Goal: Information Seeking & Learning: Learn about a topic

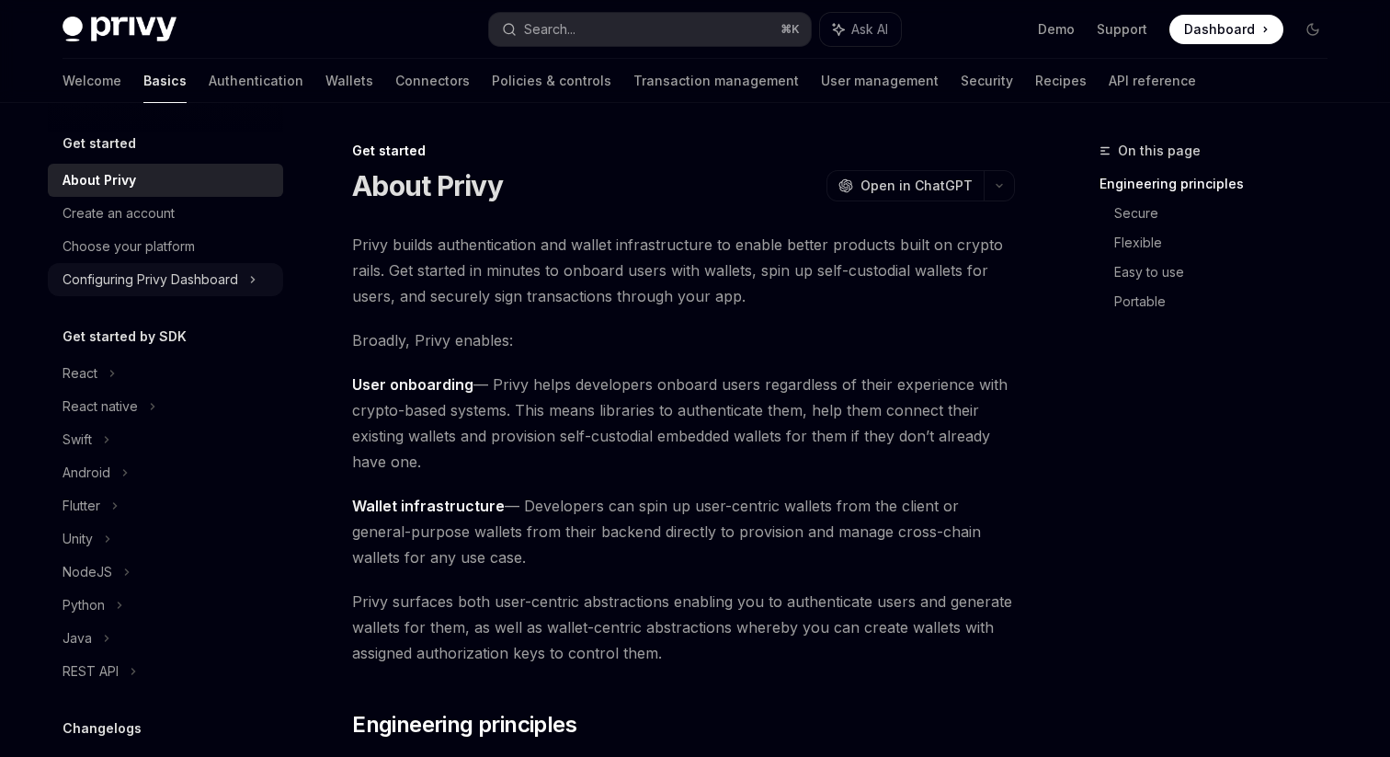
click at [253, 282] on icon at bounding box center [252, 279] width 7 height 22
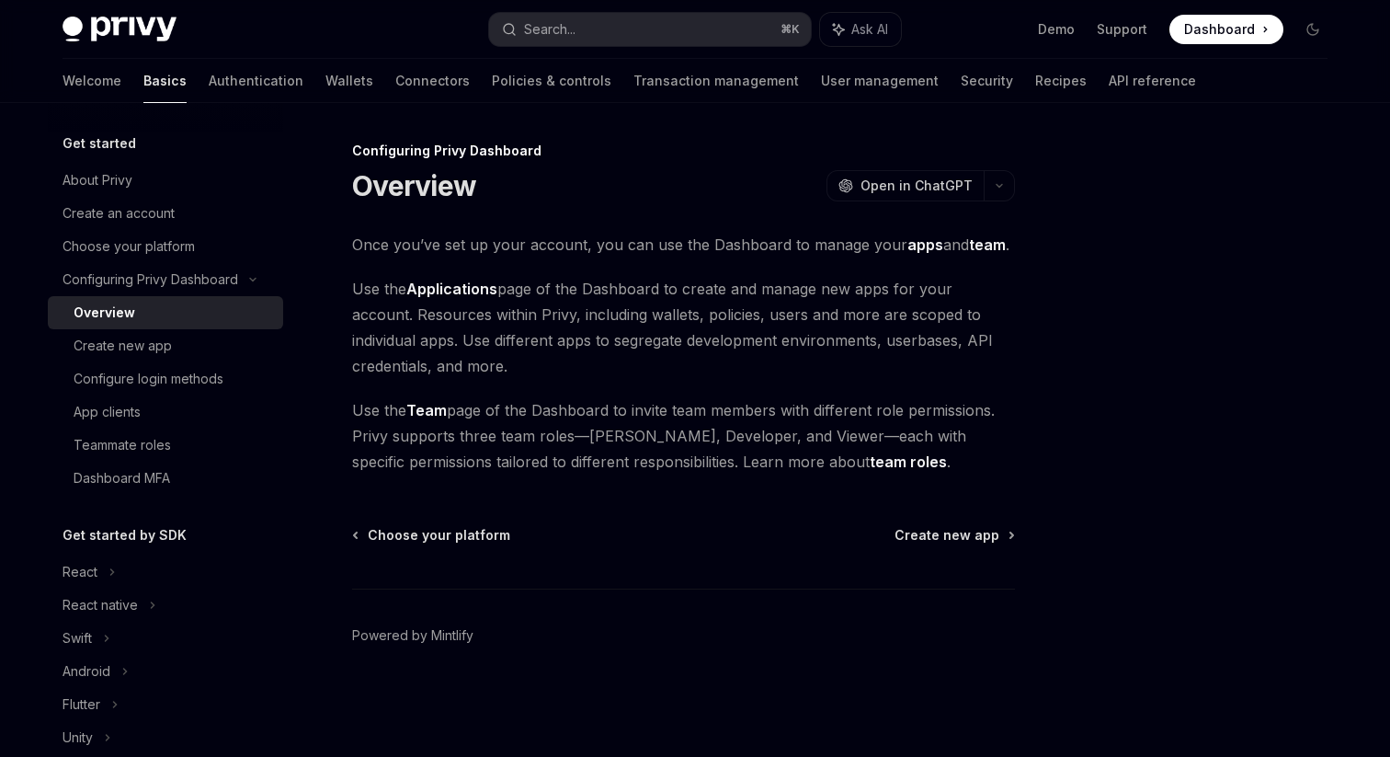
scroll to position [50, 0]
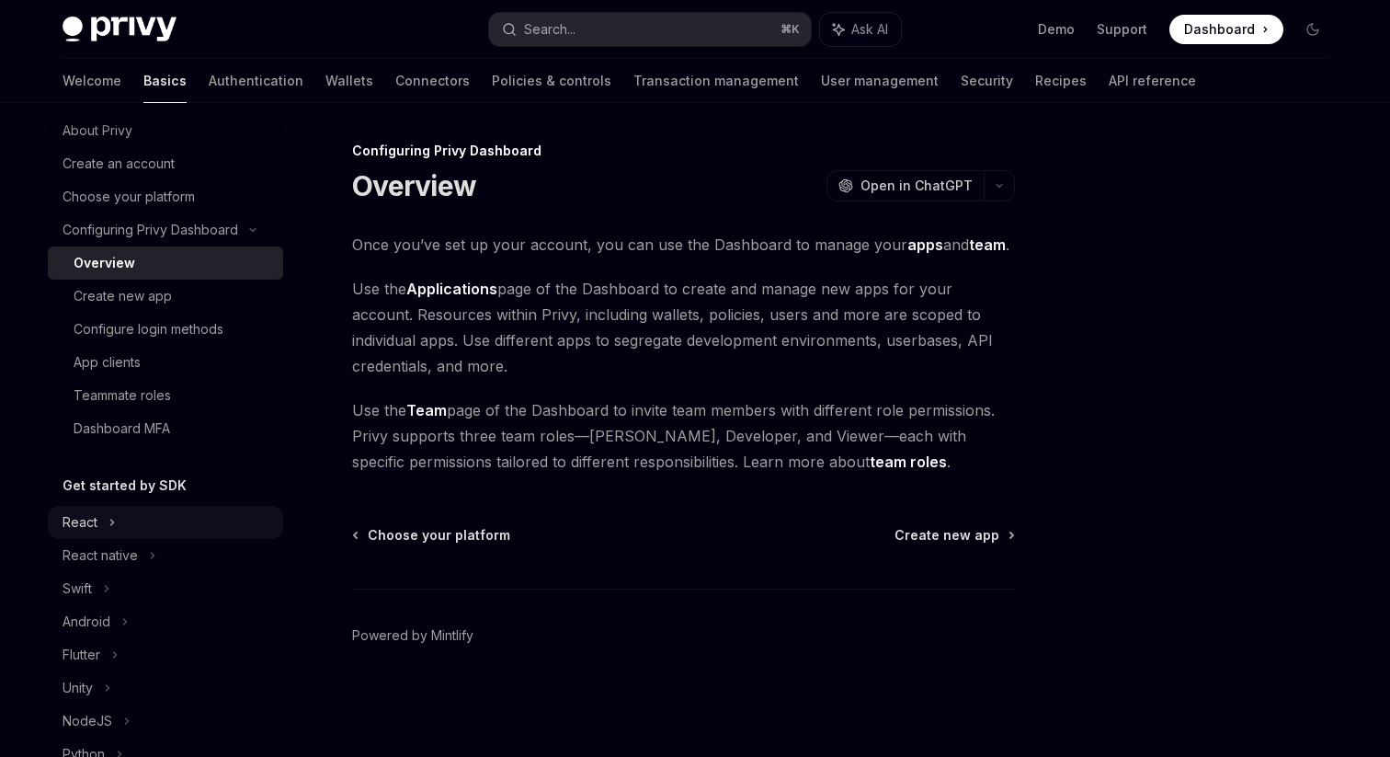
click at [98, 521] on div "React" at bounding box center [165, 522] width 235 height 33
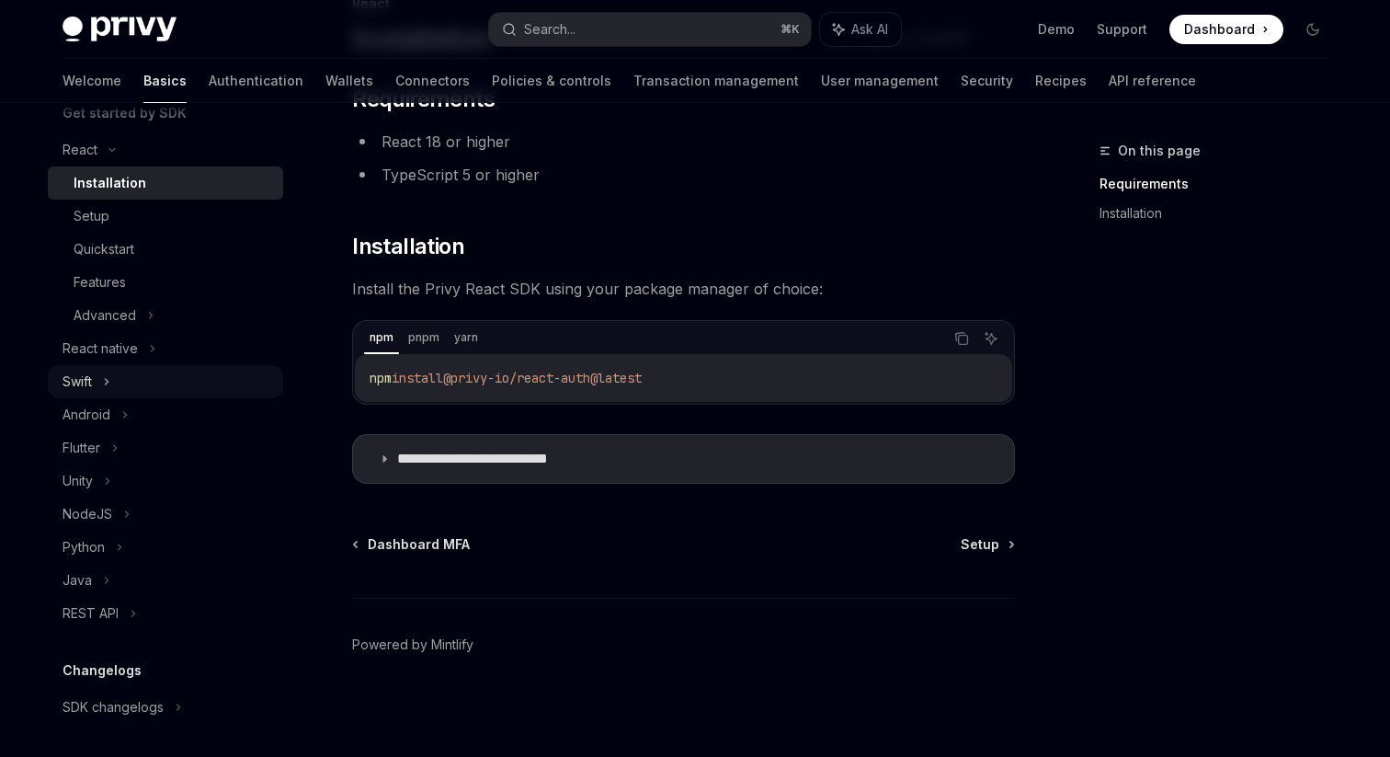
scroll to position [337, 0]
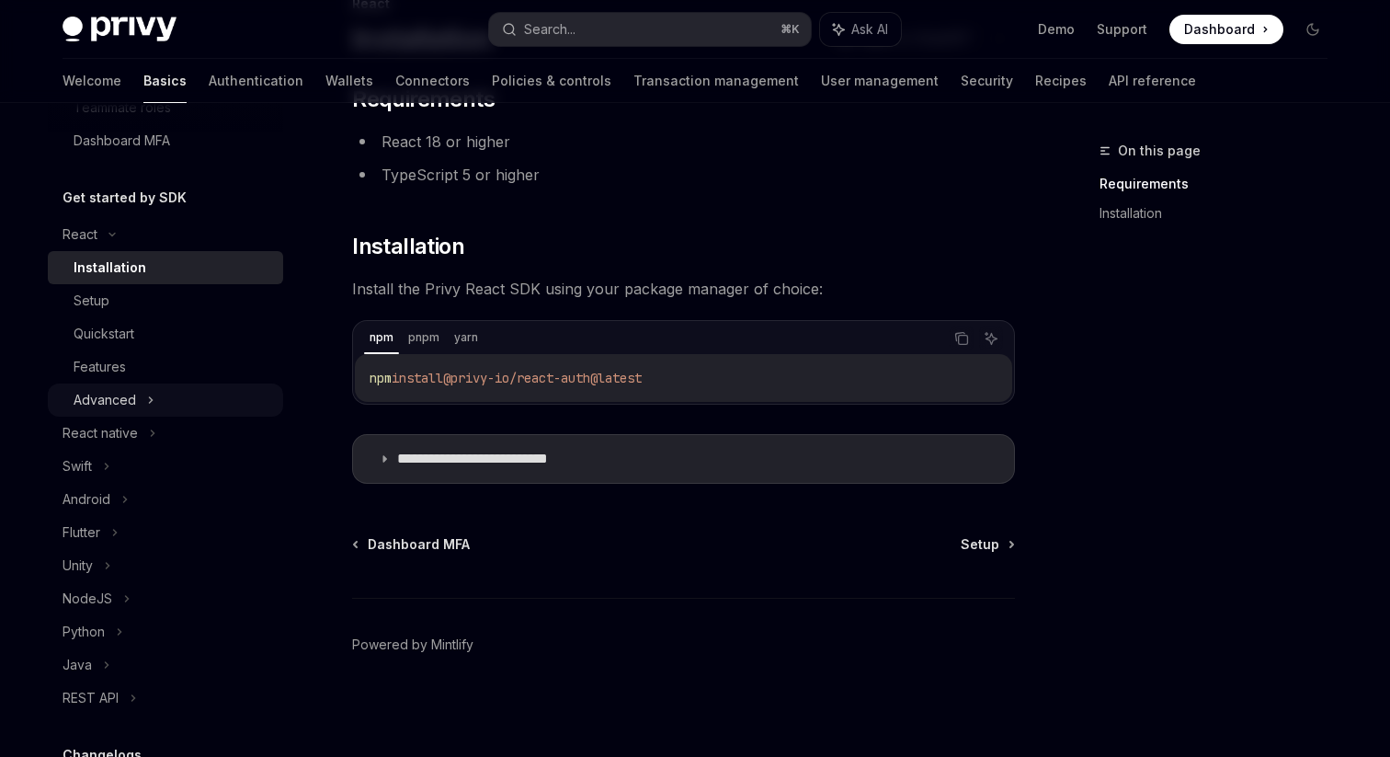
click at [151, 399] on icon at bounding box center [151, 400] width 3 height 6
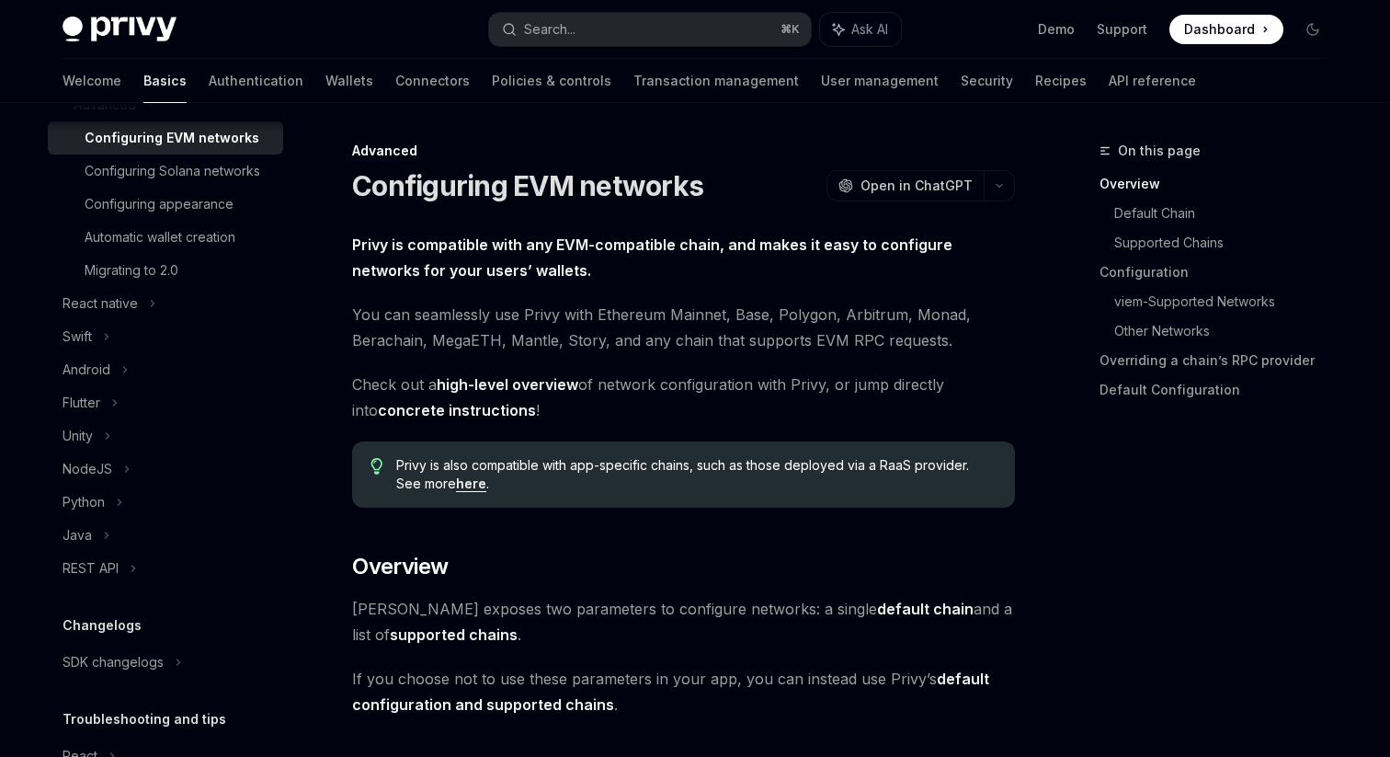
scroll to position [751, 0]
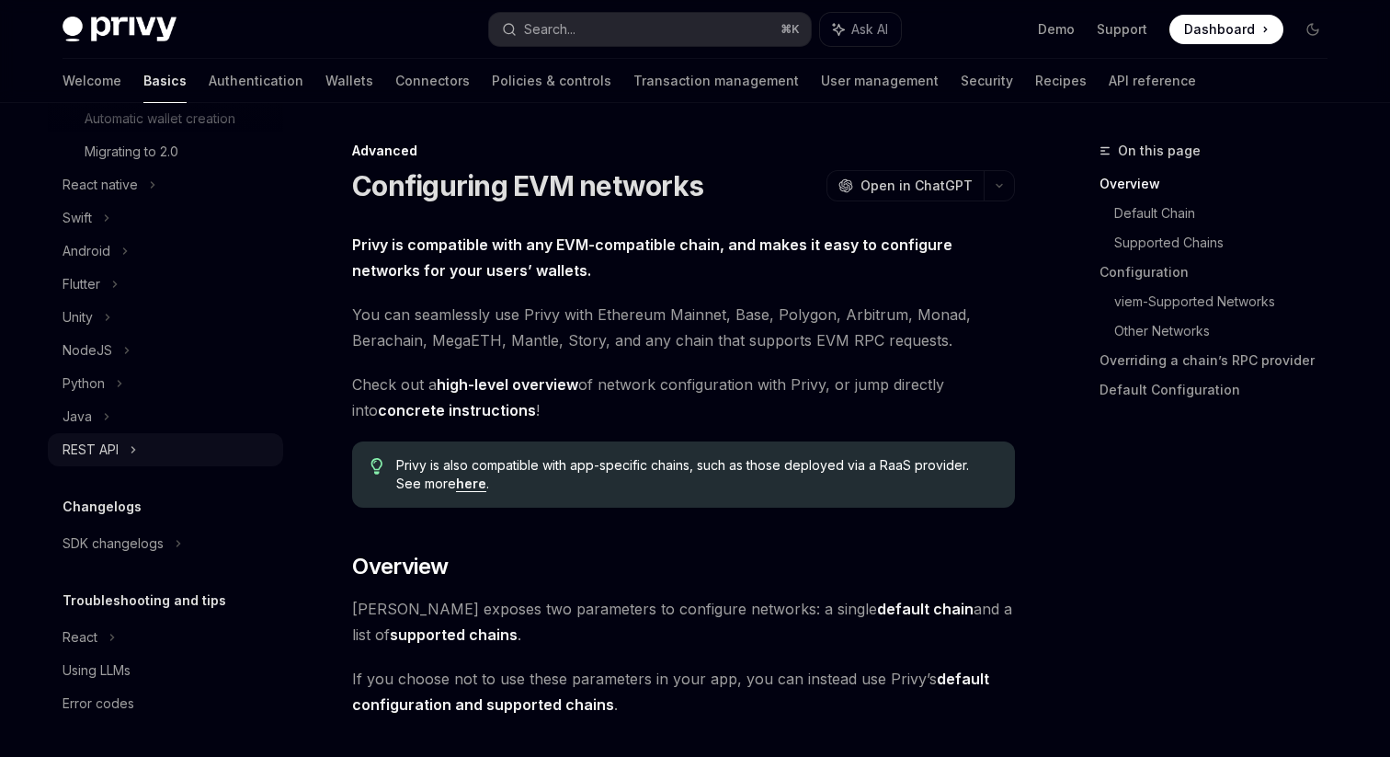
click at [123, 441] on div "REST API" at bounding box center [165, 449] width 235 height 33
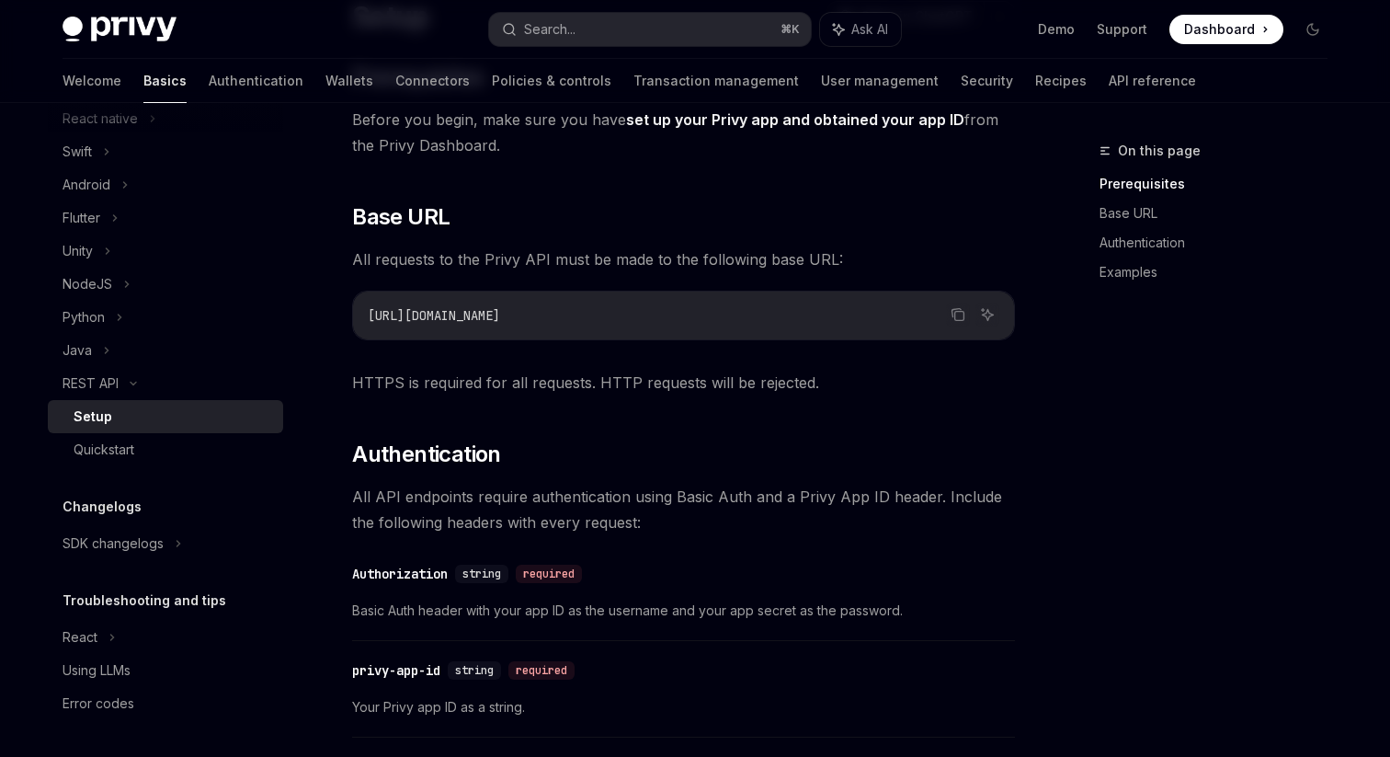
scroll to position [181, 0]
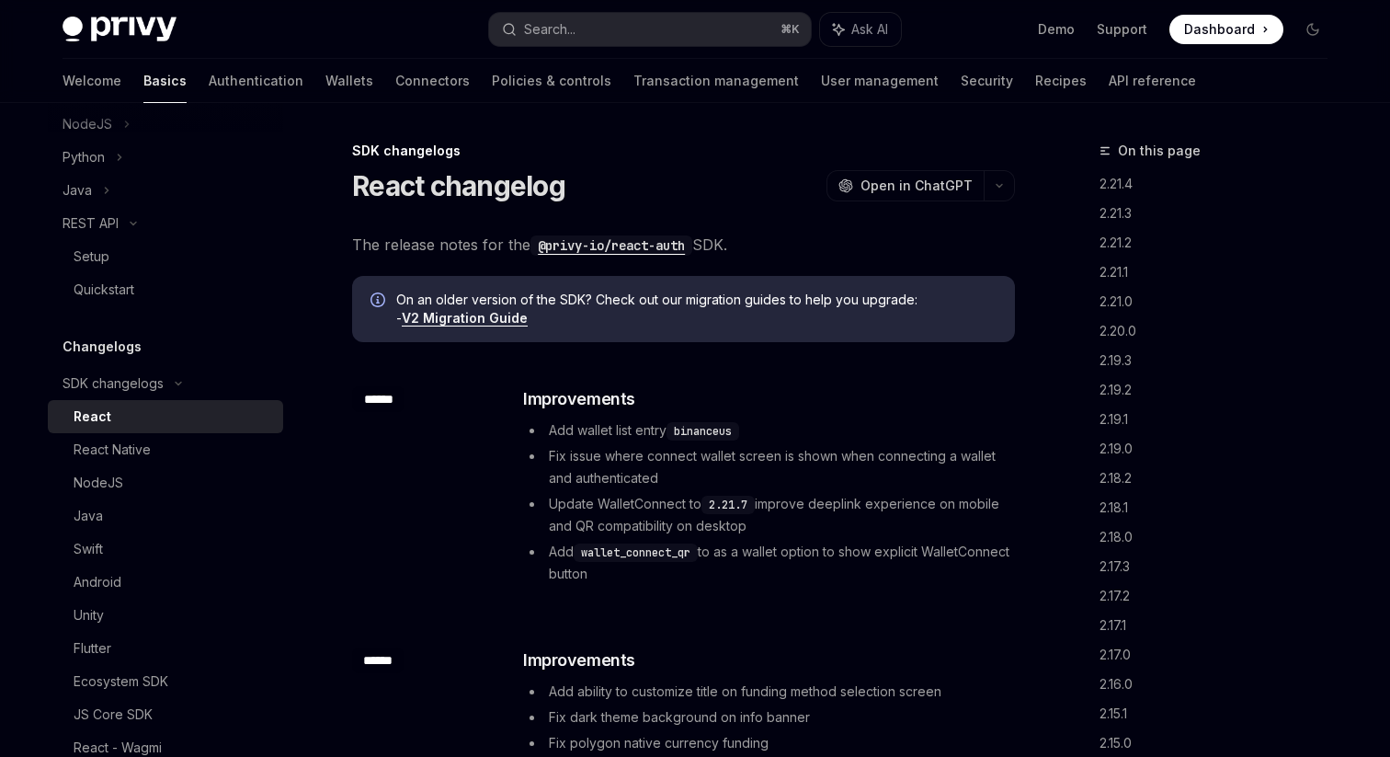
scroll to position [994, 0]
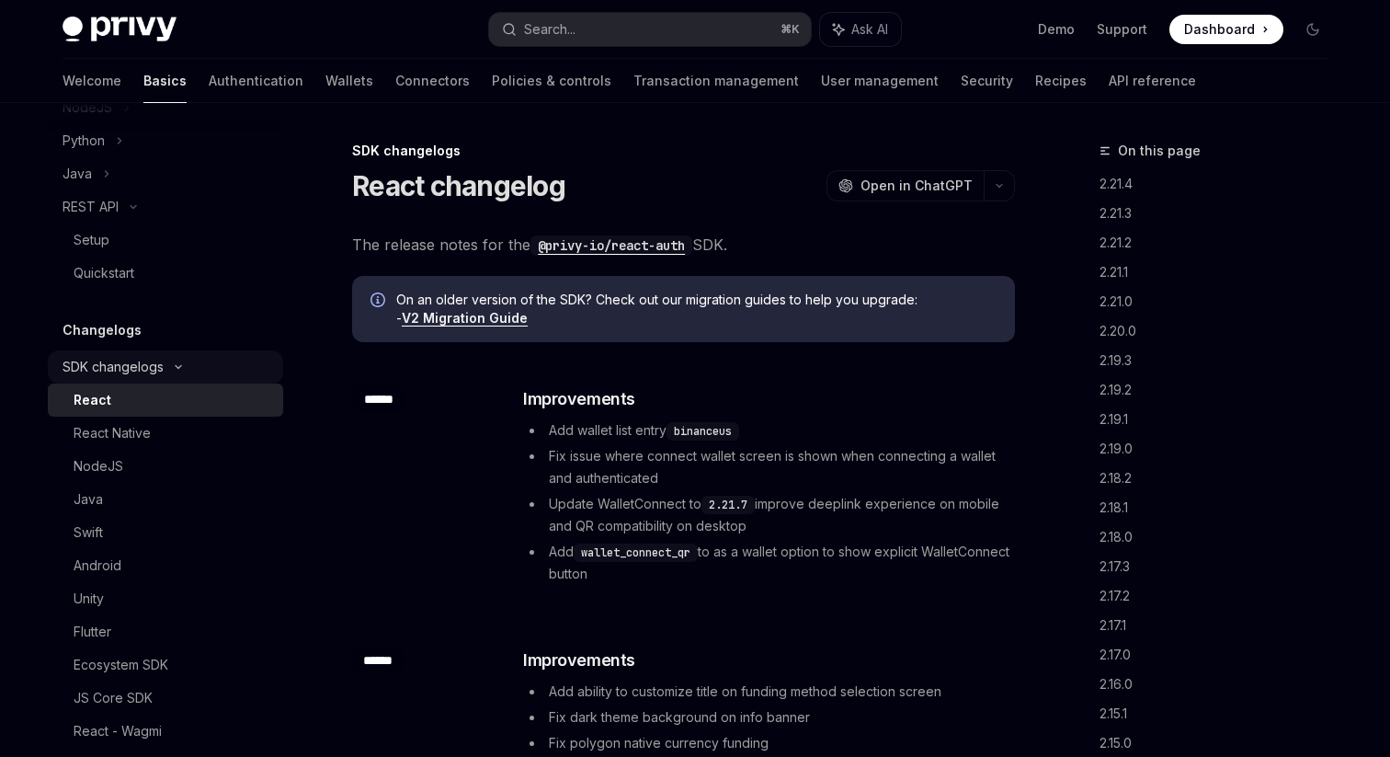
scroll to position [1182, 0]
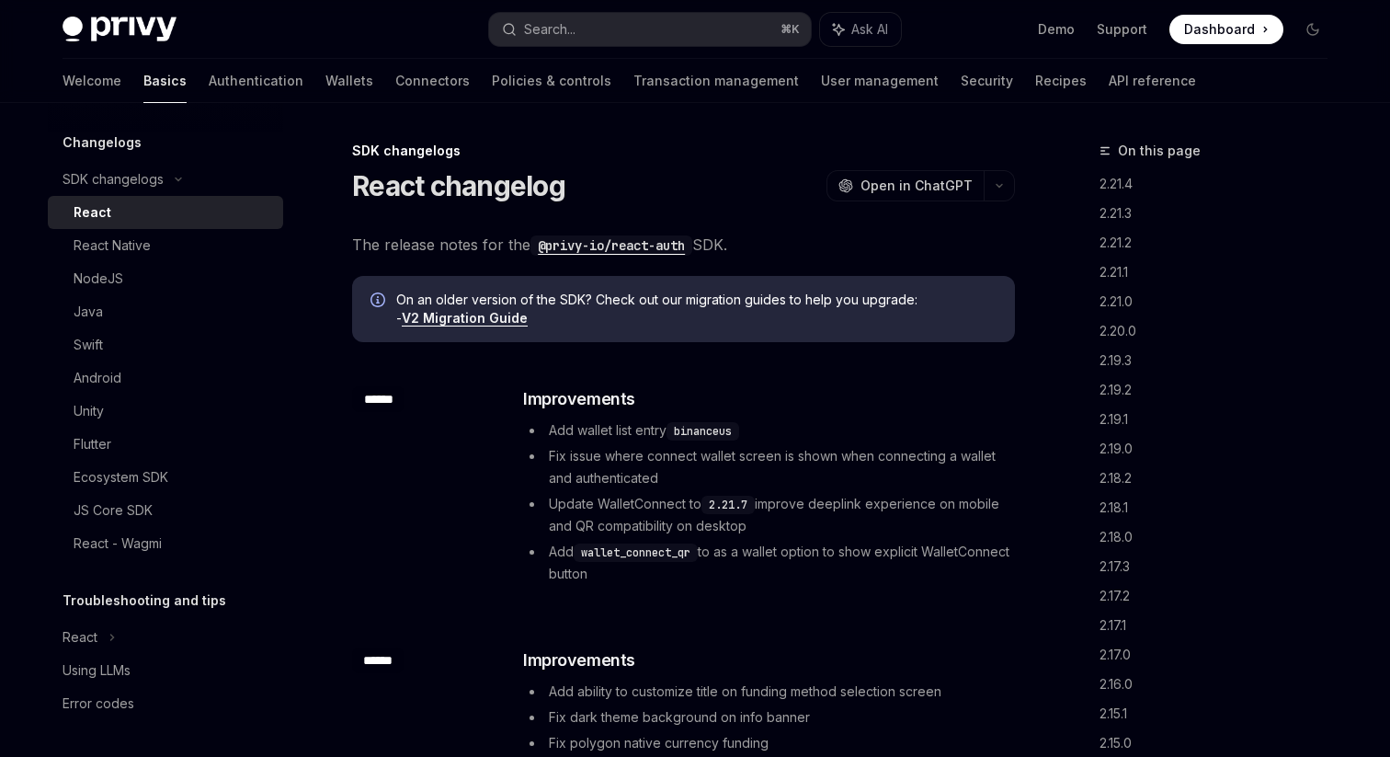
click at [103, 215] on div "React" at bounding box center [93, 212] width 38 height 22
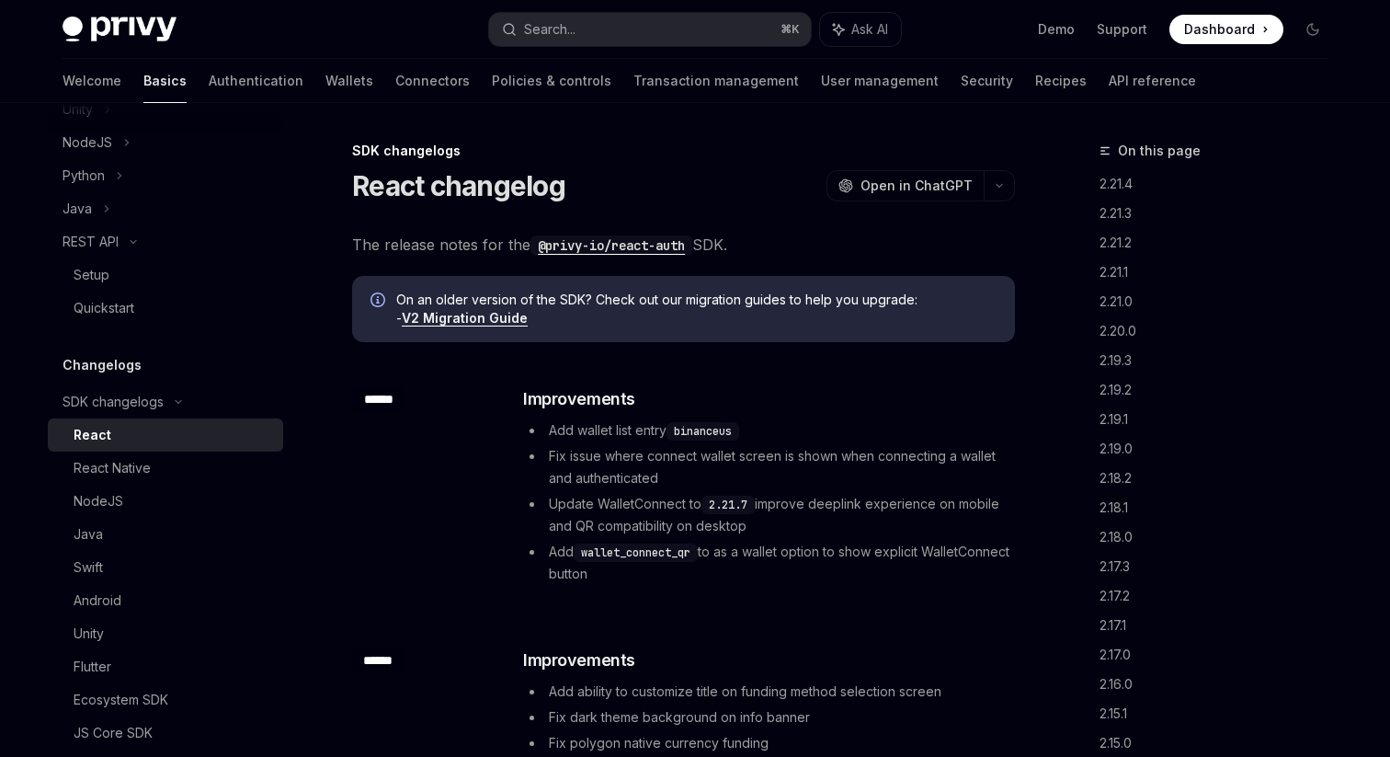
scroll to position [921, 0]
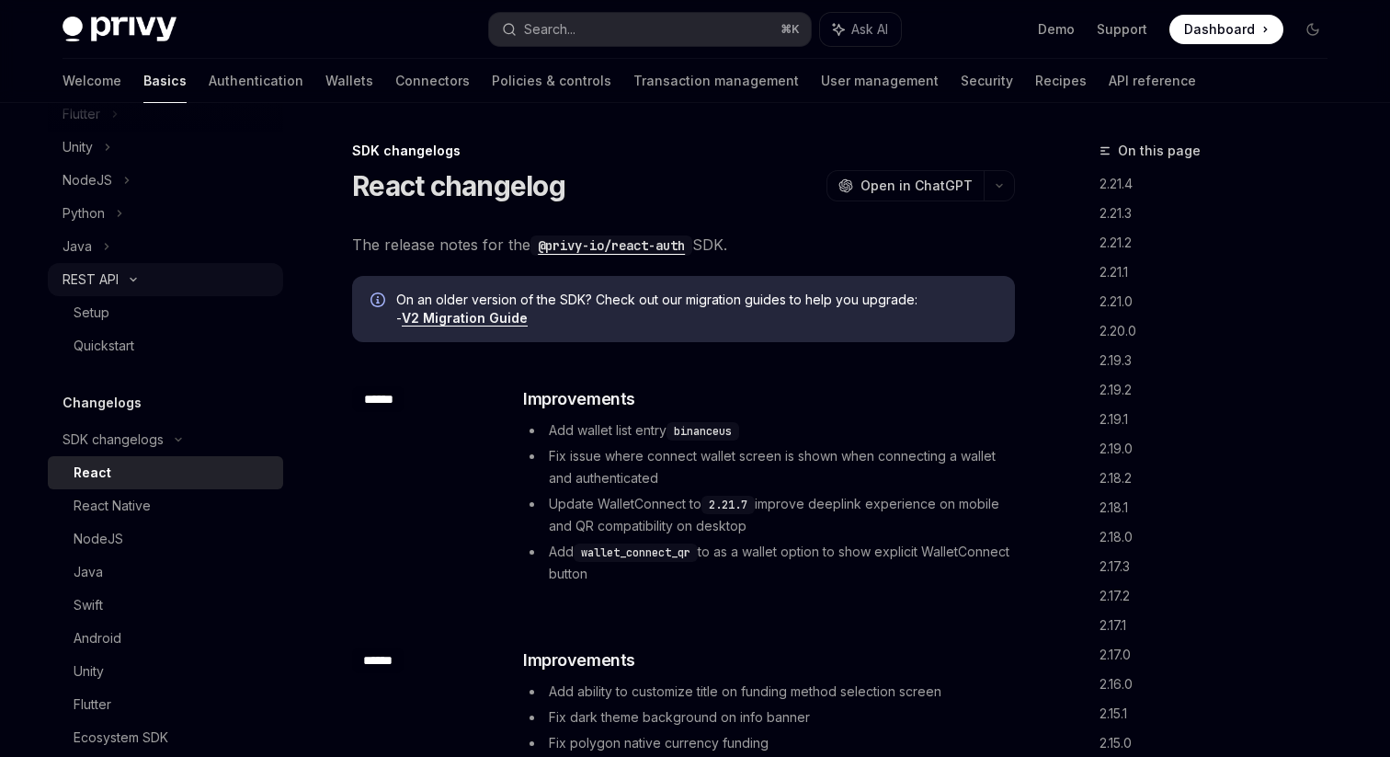
click at [93, 276] on div "REST API" at bounding box center [91, 279] width 56 height 22
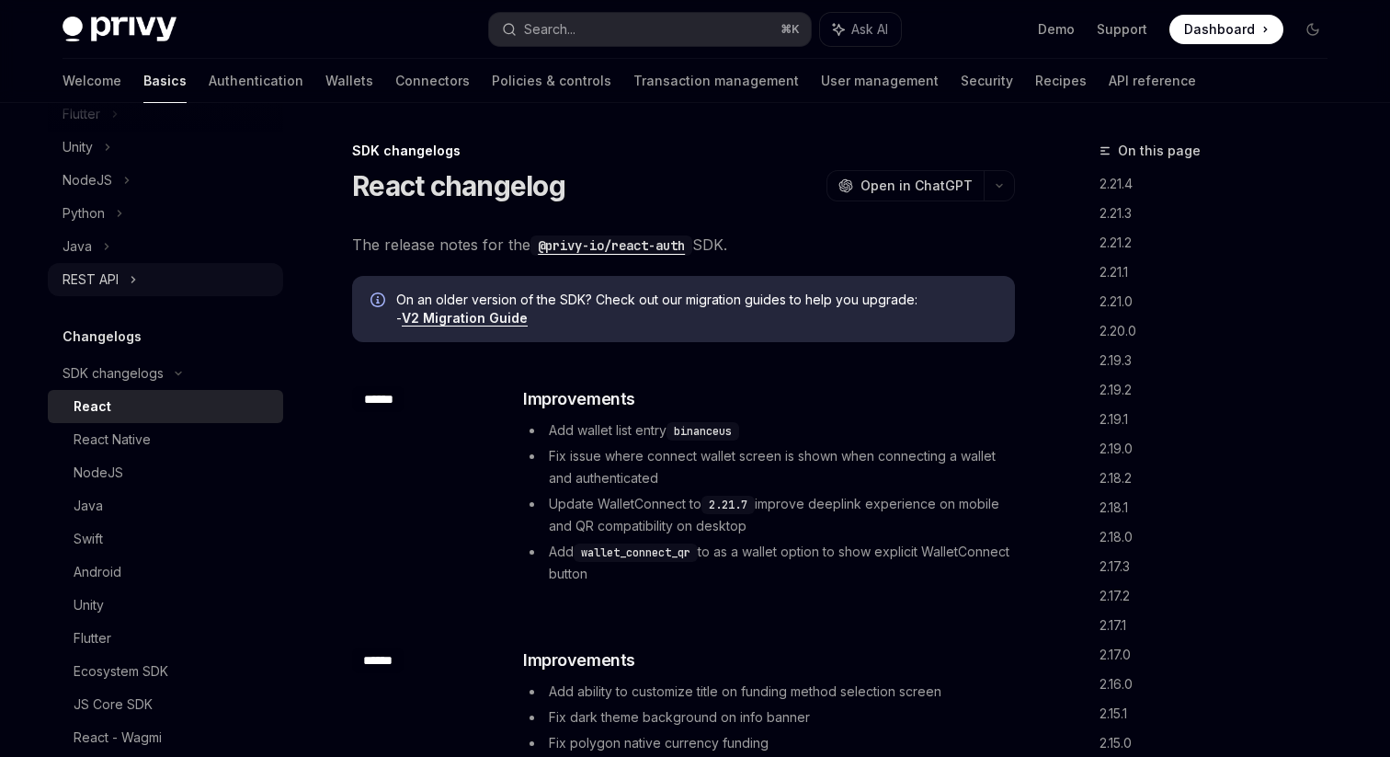
click at [94, 277] on div "REST API" at bounding box center [91, 279] width 56 height 22
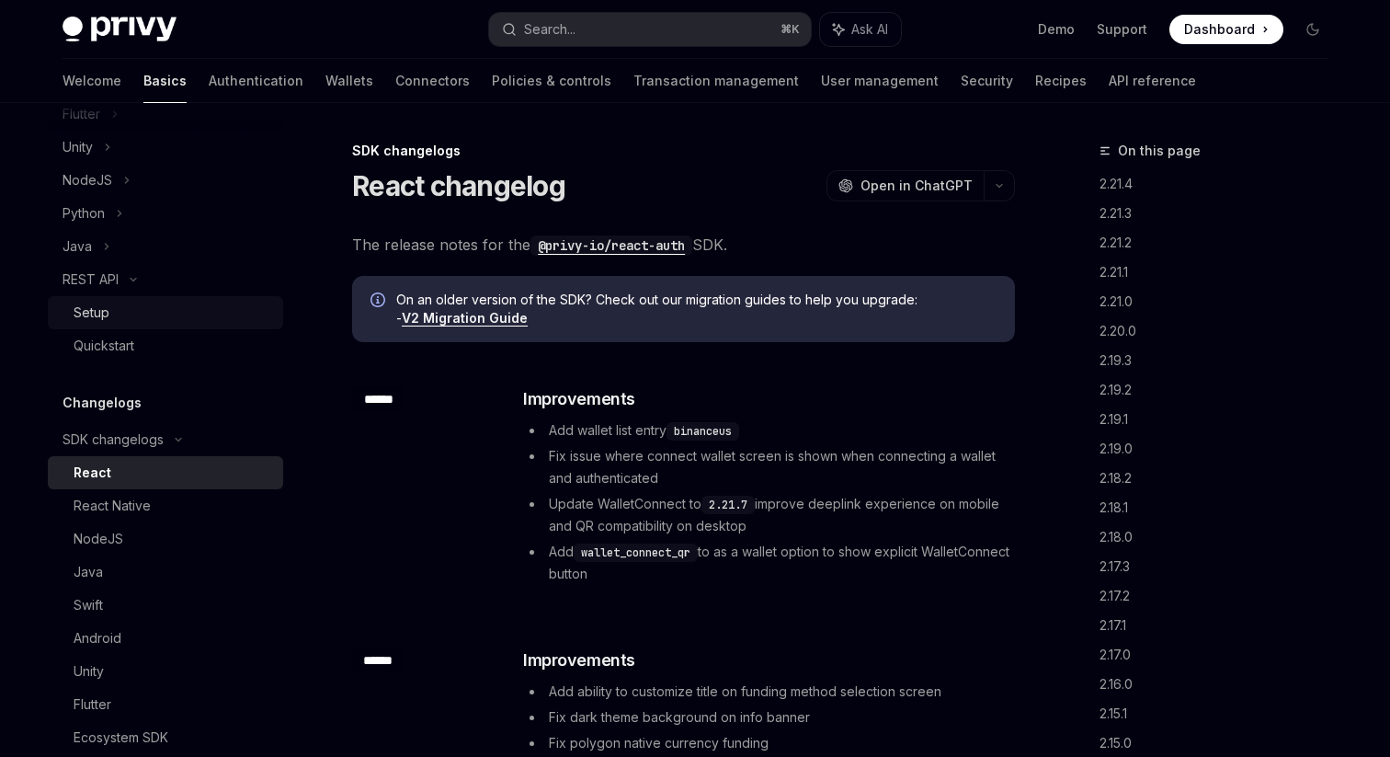
click at [99, 314] on div "Setup" at bounding box center [92, 313] width 36 height 22
click at [97, 312] on div "Setup" at bounding box center [92, 313] width 36 height 22
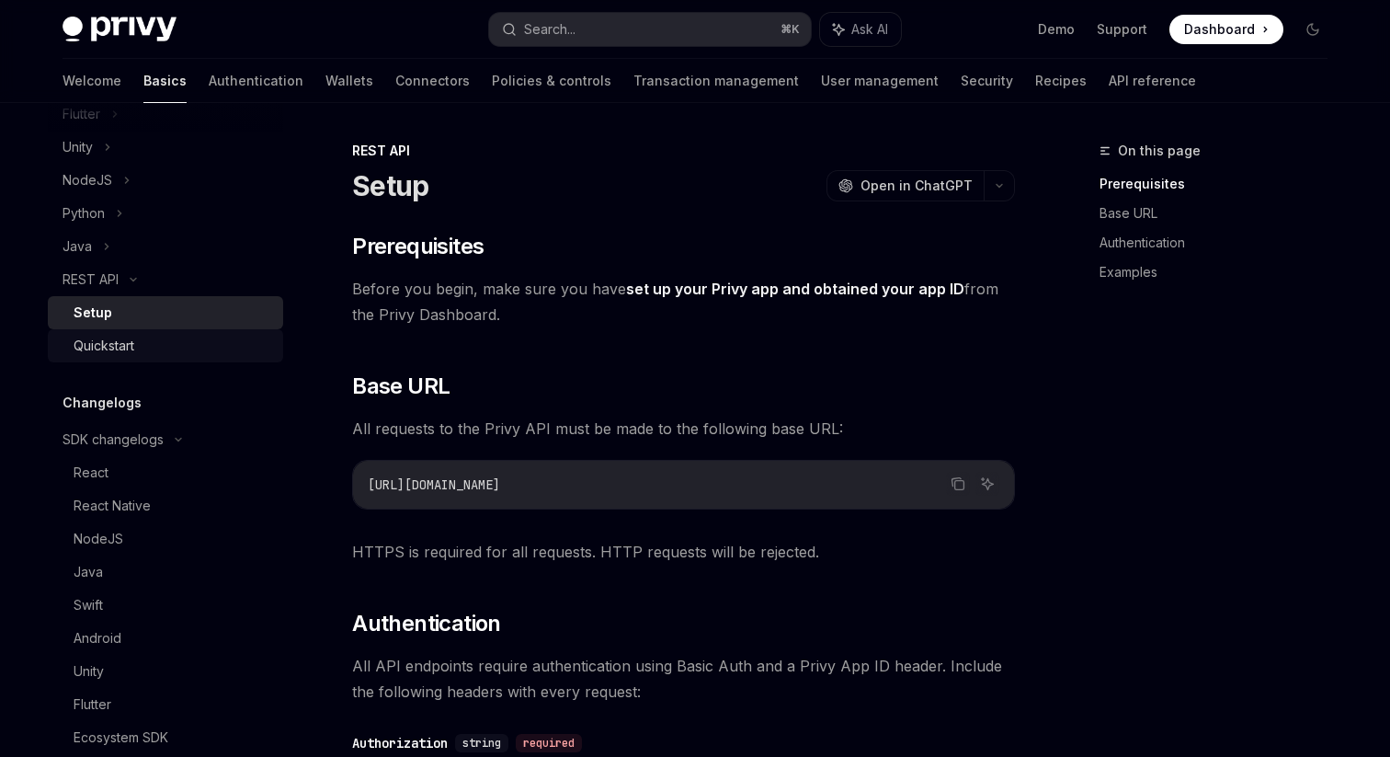
click at [109, 347] on div "Quickstart" at bounding box center [104, 346] width 61 height 22
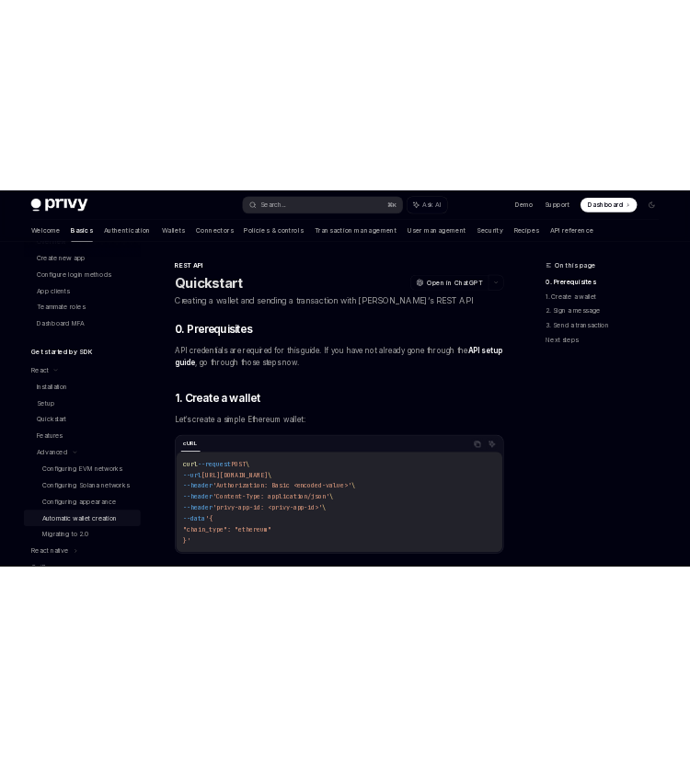
scroll to position [198, 0]
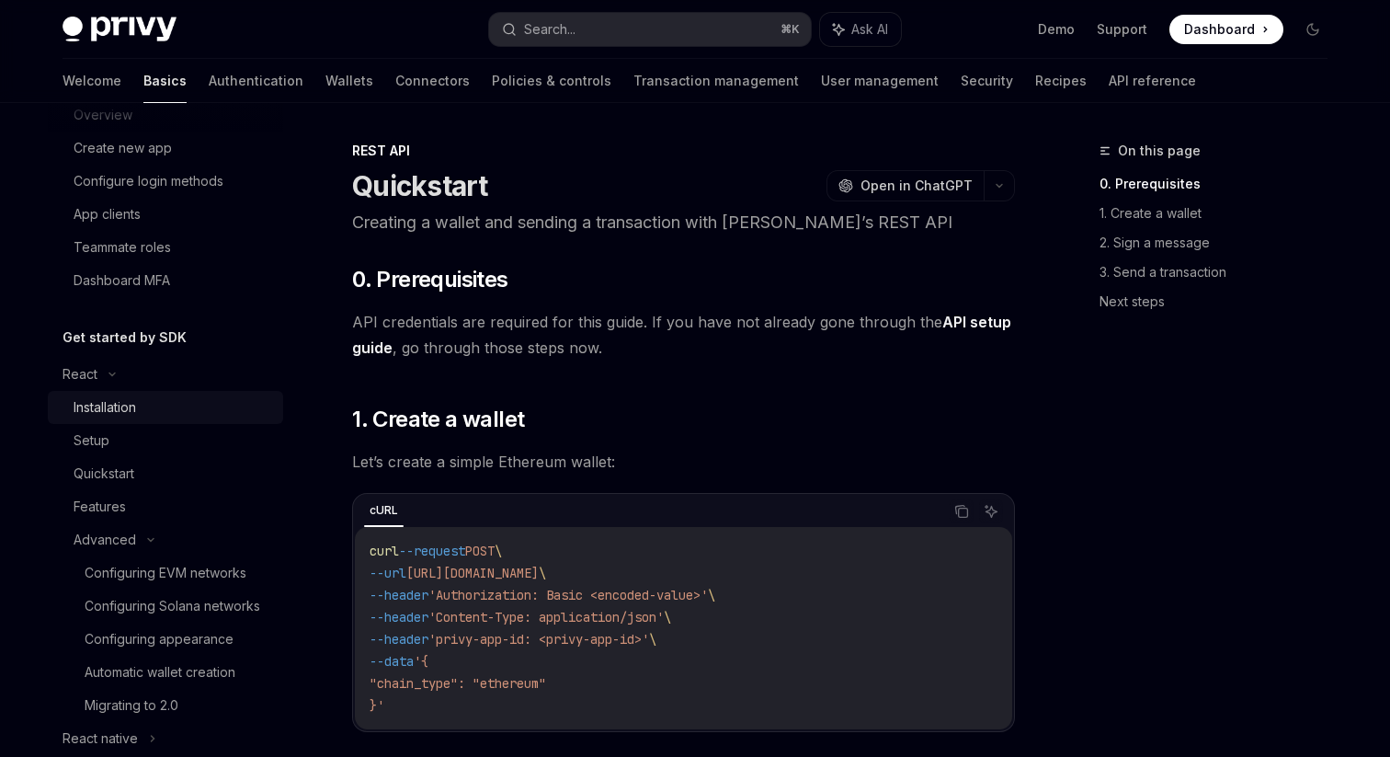
click at [99, 406] on div "Installation" at bounding box center [105, 407] width 63 height 22
click at [126, 408] on div "Installation" at bounding box center [105, 407] width 63 height 22
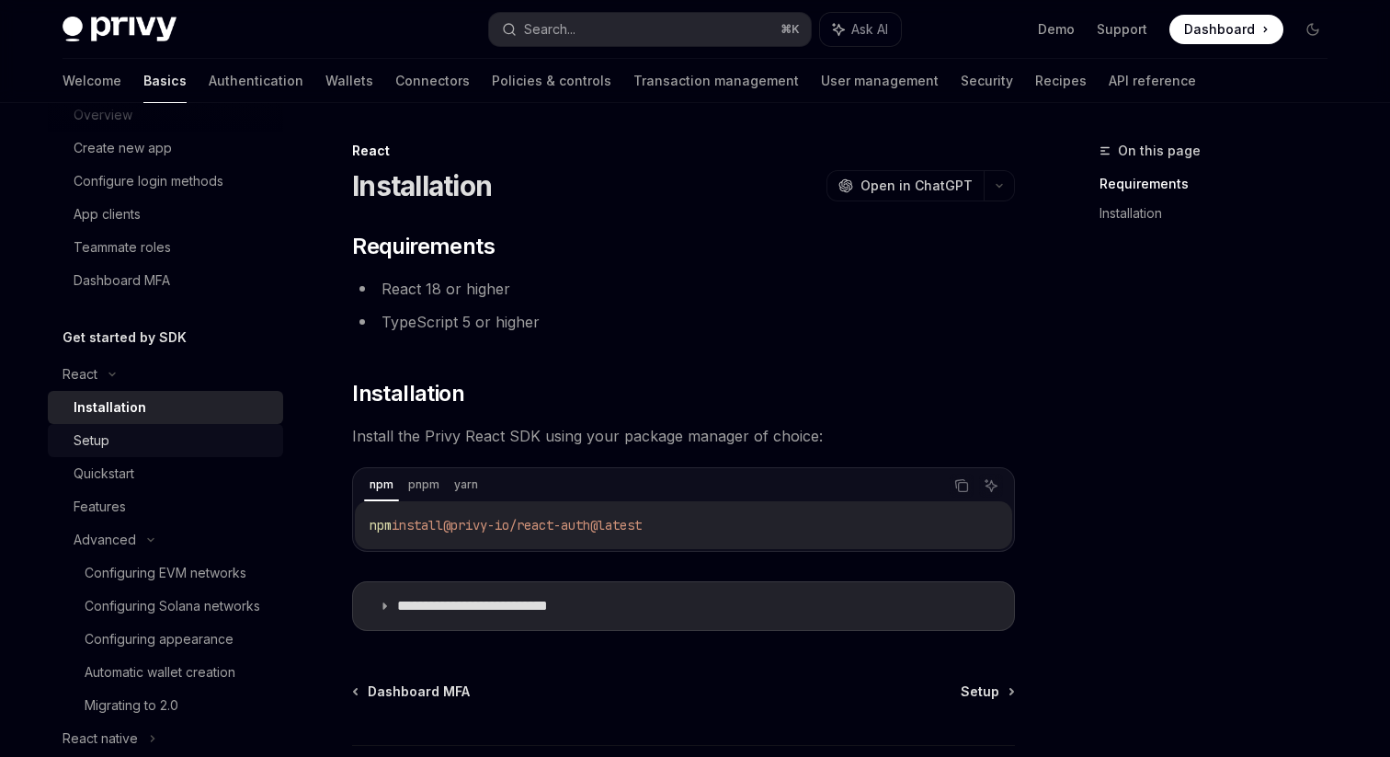
click at [114, 446] on div "Setup" at bounding box center [173, 440] width 199 height 22
click at [92, 434] on div "Setup" at bounding box center [92, 440] width 36 height 22
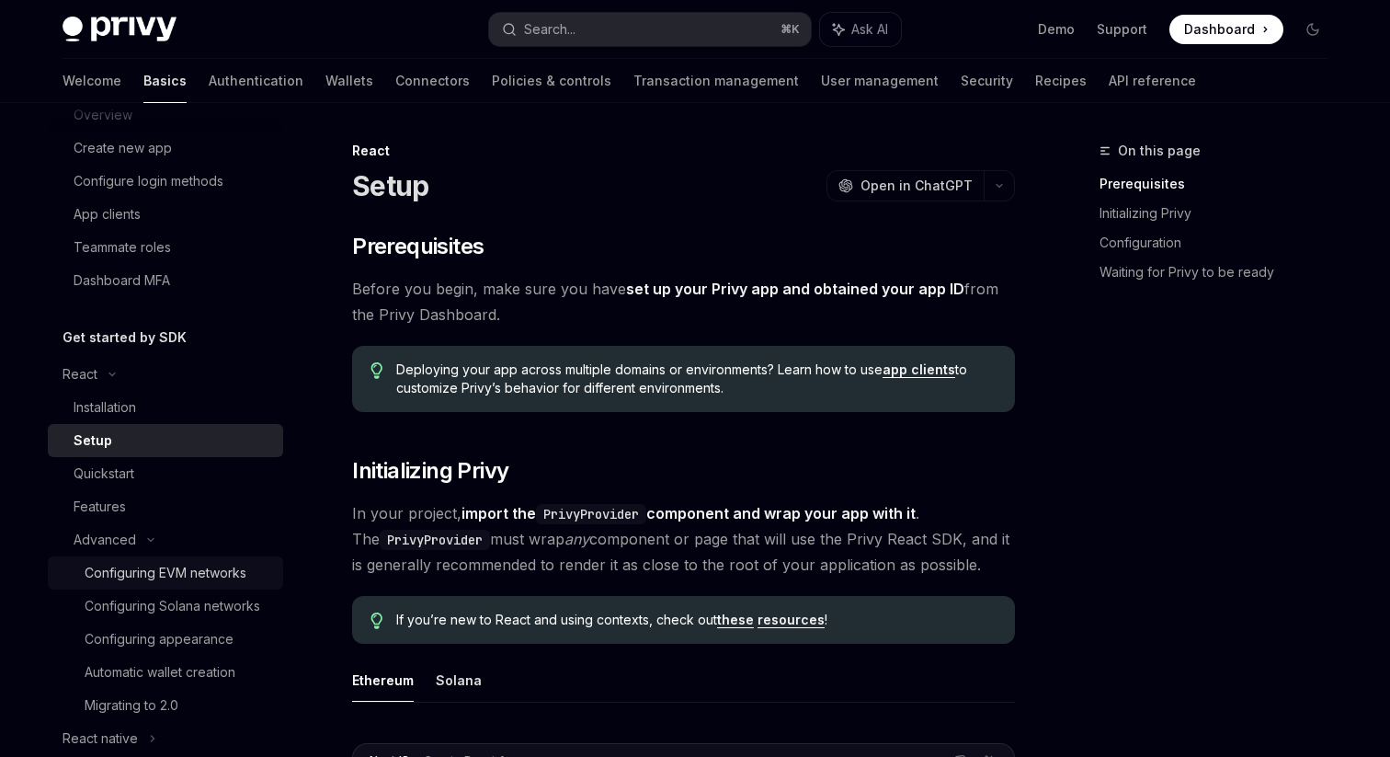
click at [138, 579] on div "Configuring EVM networks" at bounding box center [166, 573] width 162 height 22
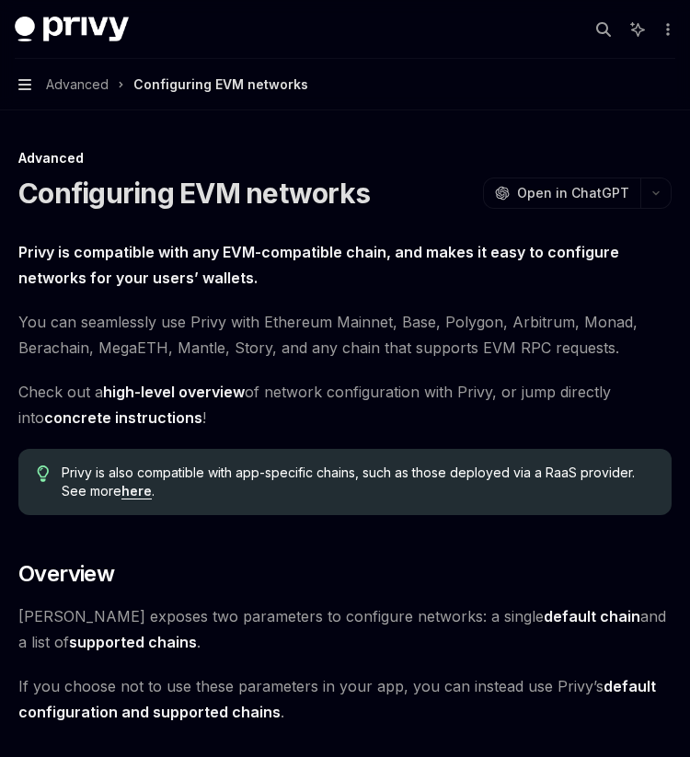
click at [25, 85] on icon "button" at bounding box center [24, 84] width 13 height 11
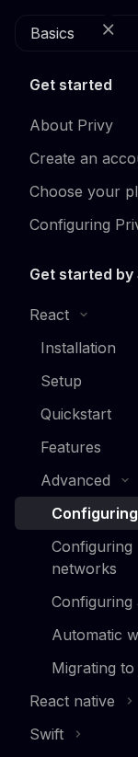
type textarea "*"
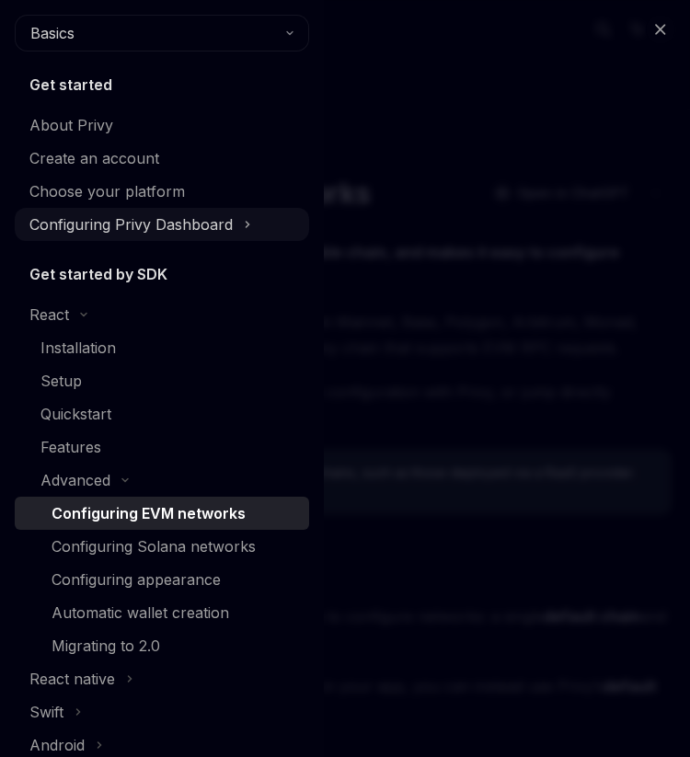
click at [221, 225] on div "Configuring Privy Dashboard" at bounding box center [130, 224] width 203 height 22
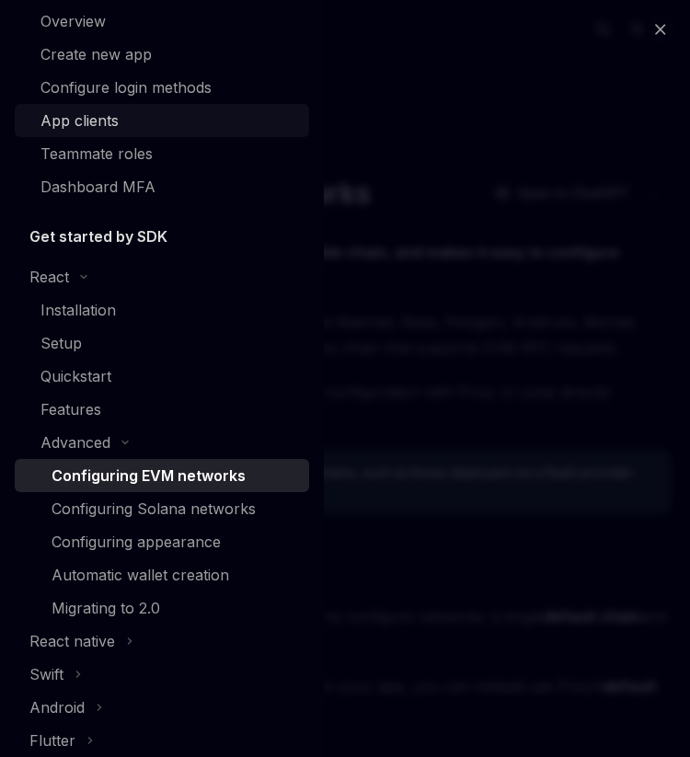
scroll to position [237, 0]
